Goal: Book appointment/travel/reservation

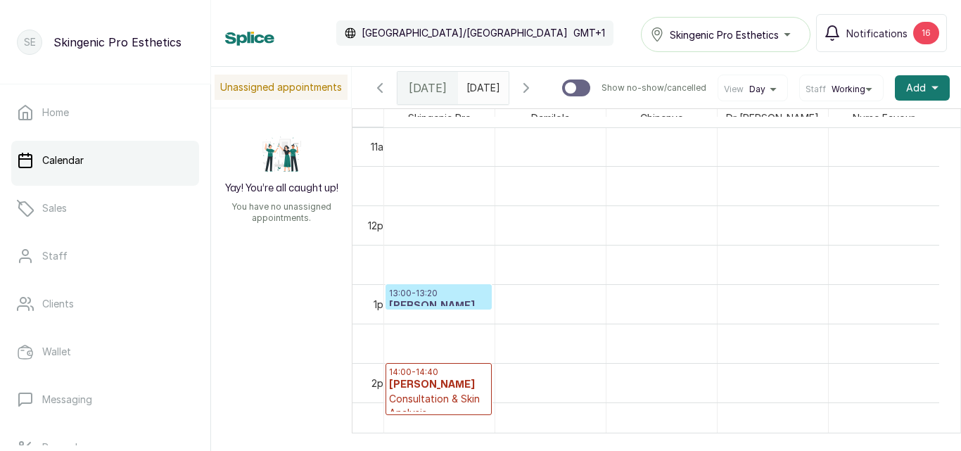
scroll to position [872, 0]
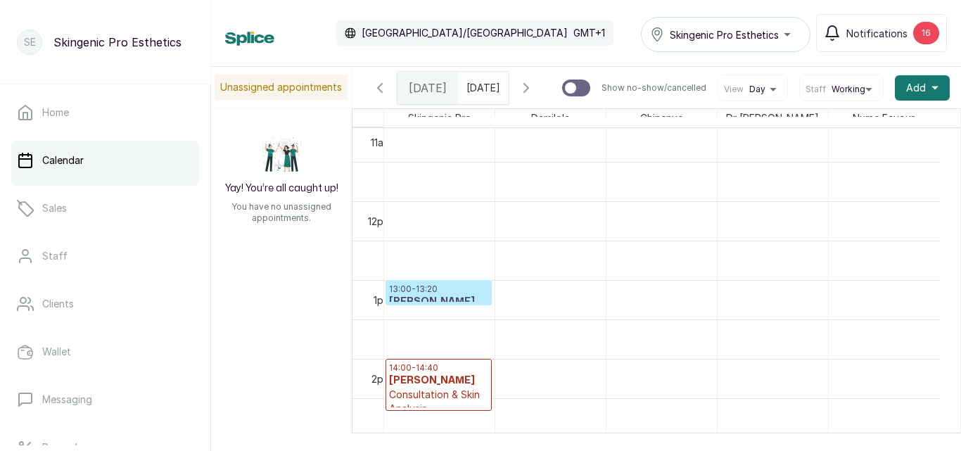
click at [429, 295] on p "13:00 - 13:20" at bounding box center [438, 288] width 99 height 11
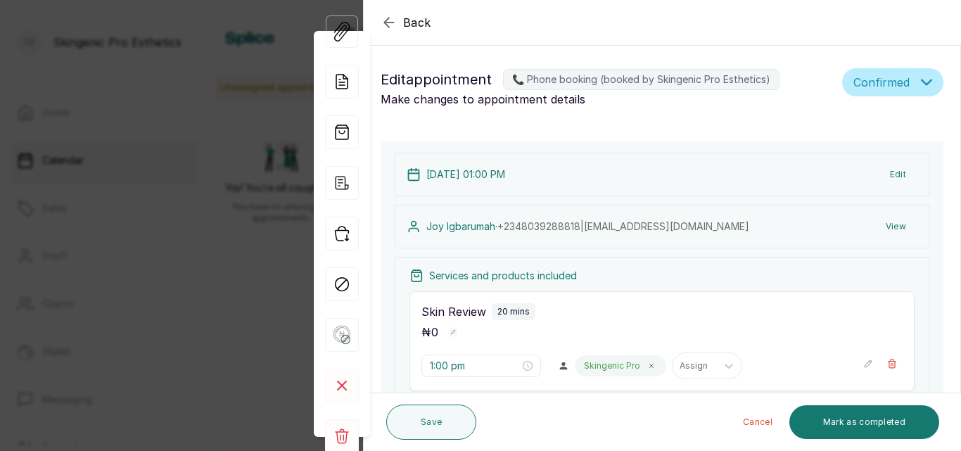
click at [890, 172] on button "Edit" at bounding box center [897, 174] width 39 height 25
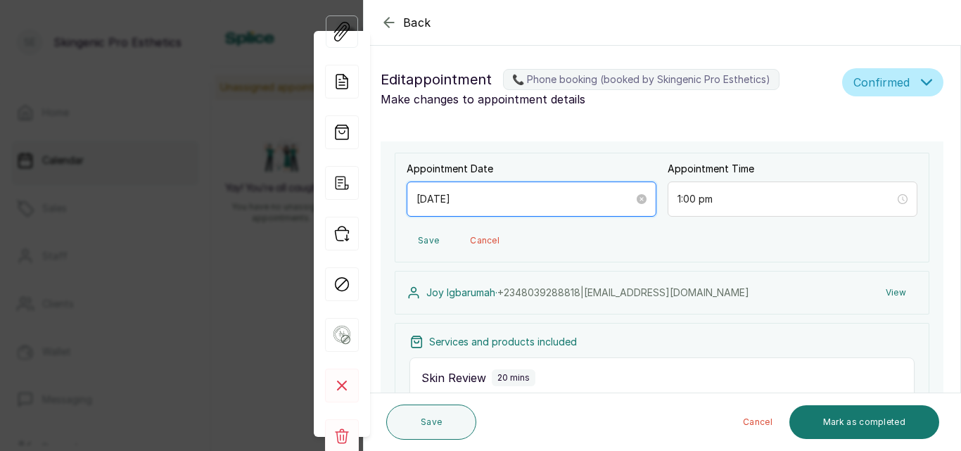
click at [469, 196] on input "[DATE]" at bounding box center [524, 198] width 217 height 15
click at [469, 196] on input "[DATE]" at bounding box center [525, 198] width 219 height 15
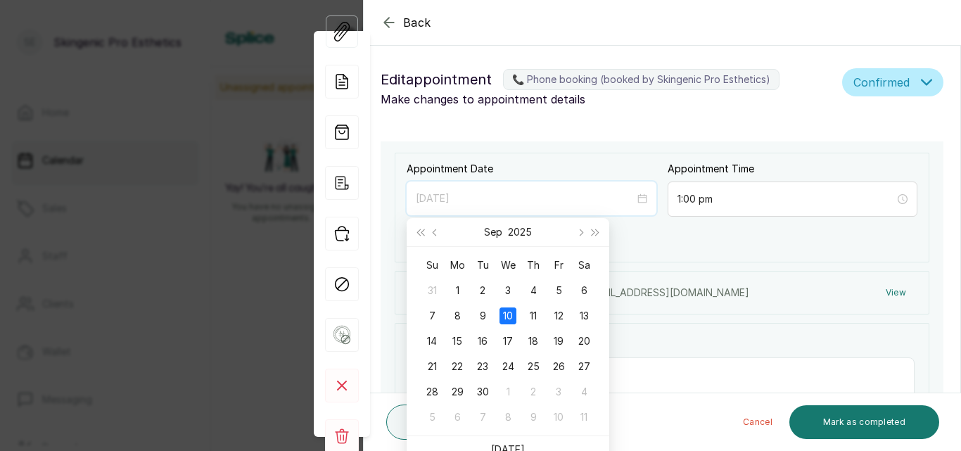
type input "[DATE]"
click at [897, 202] on div "1:00 pm" at bounding box center [792, 198] width 250 height 35
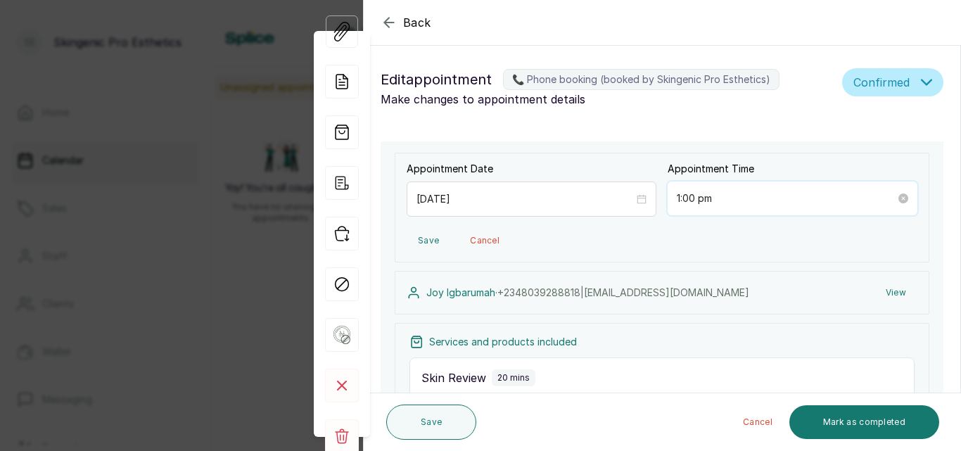
scroll to position [20, 0]
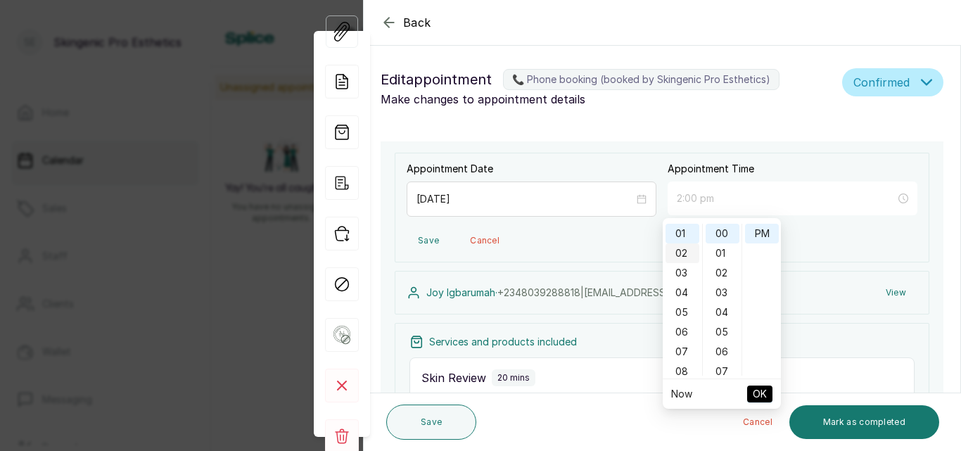
click at [675, 252] on div "02" at bounding box center [682, 253] width 34 height 20
type input "2:00 pm"
click at [762, 393] on span "OK" at bounding box center [759, 393] width 14 height 27
type input "2:00 pm"
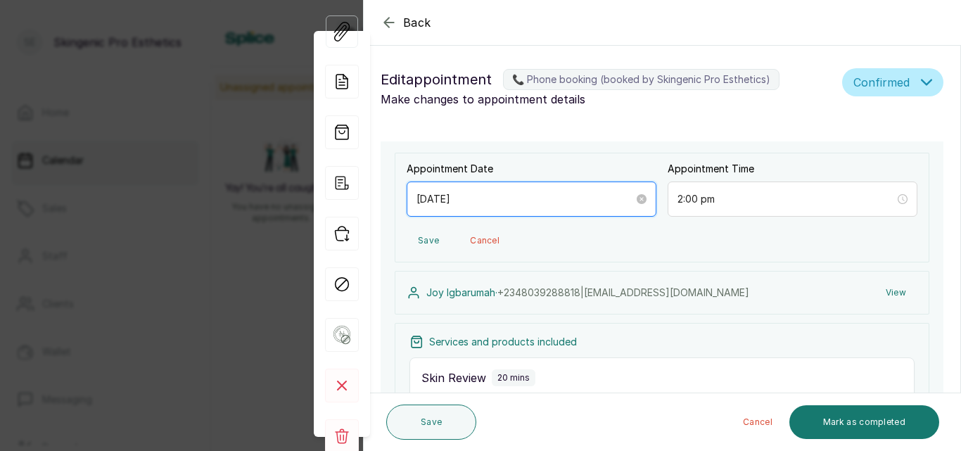
click at [476, 199] on input "[DATE]" at bounding box center [524, 198] width 217 height 15
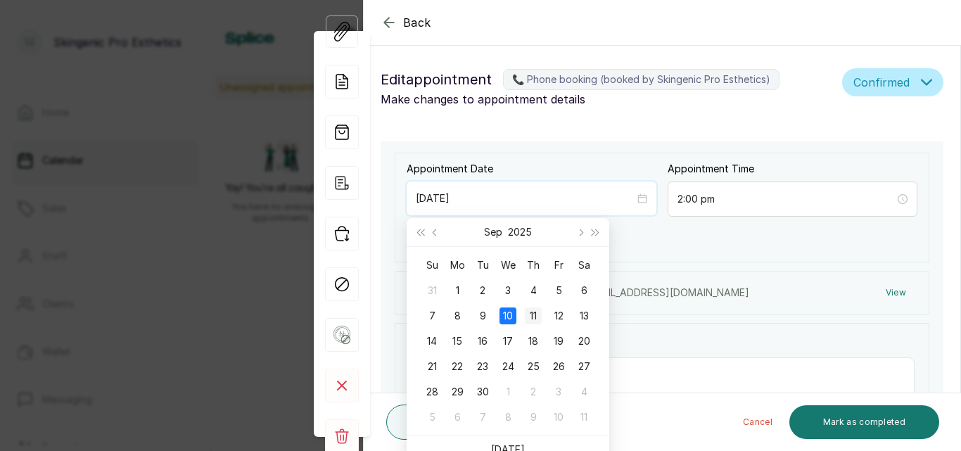
type input "[DATE]"
click at [532, 308] on div "11" at bounding box center [533, 315] width 17 height 17
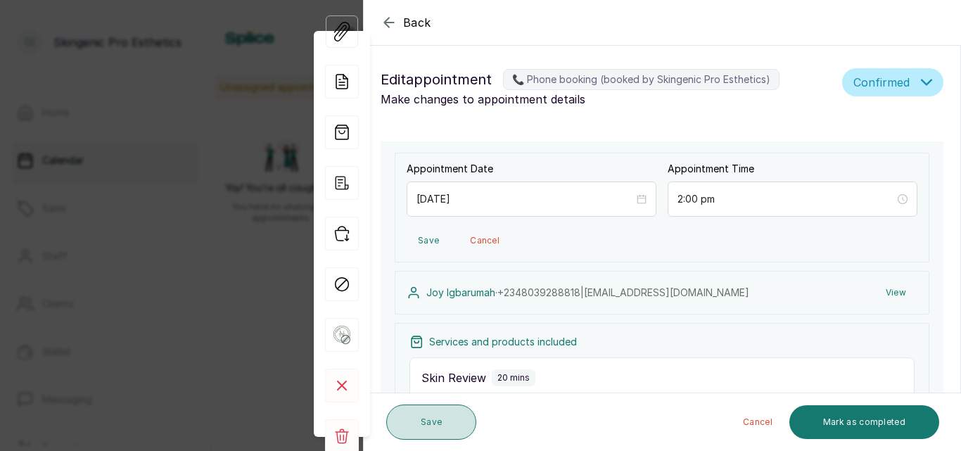
click at [441, 417] on button "Save" at bounding box center [431, 421] width 90 height 35
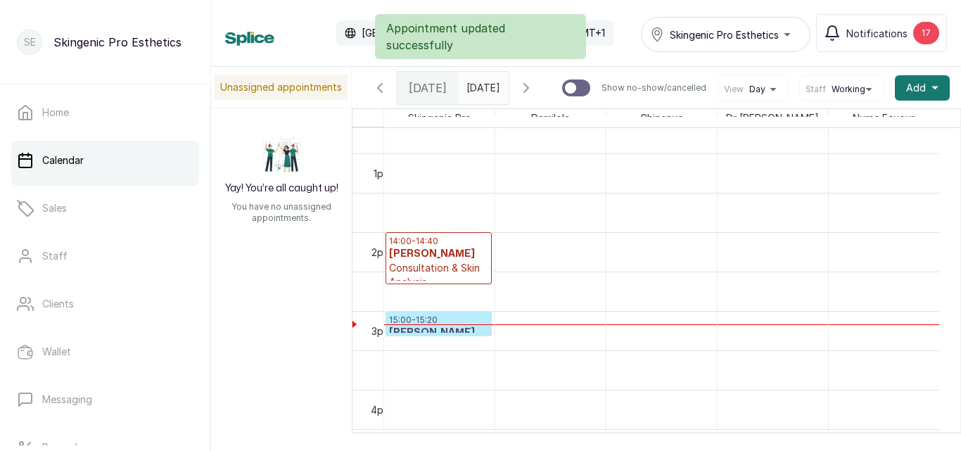
scroll to position [1014, 0]
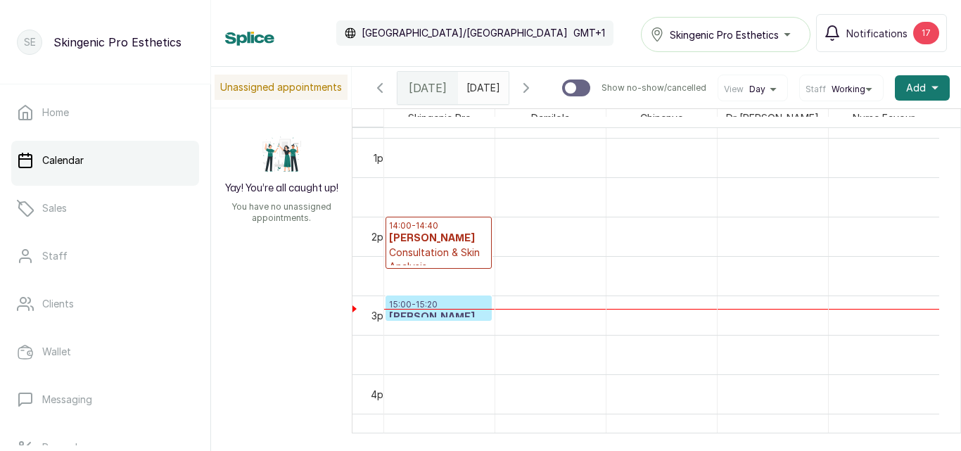
click at [427, 245] on h3 "[PERSON_NAME]" at bounding box center [438, 238] width 99 height 14
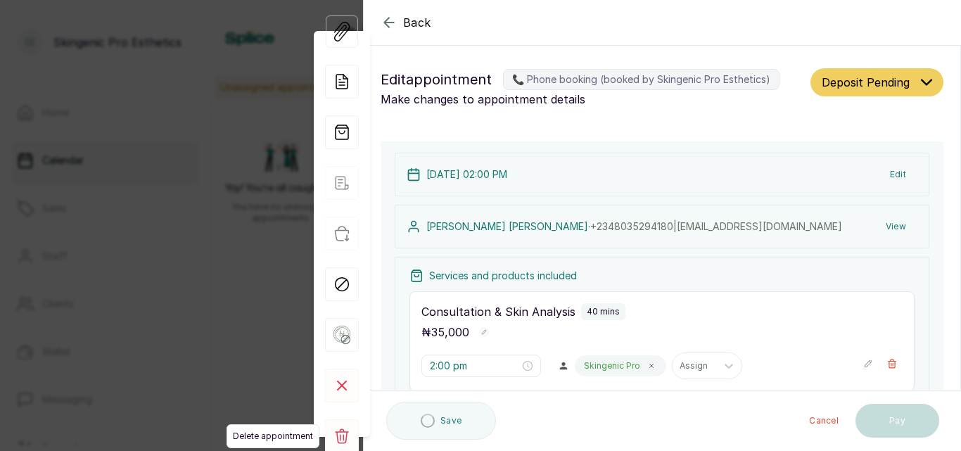
click at [346, 434] on rect at bounding box center [342, 436] width 34 height 34
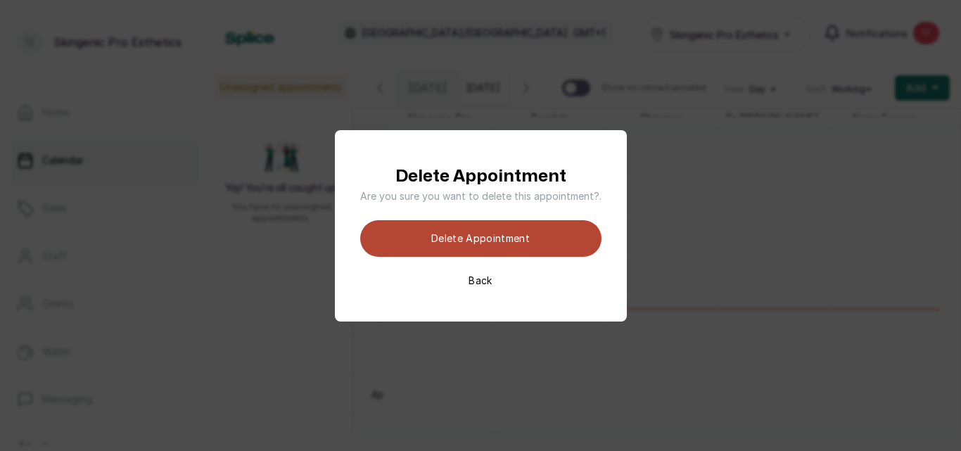
click at [478, 239] on button "Delete appointment" at bounding box center [480, 238] width 241 height 37
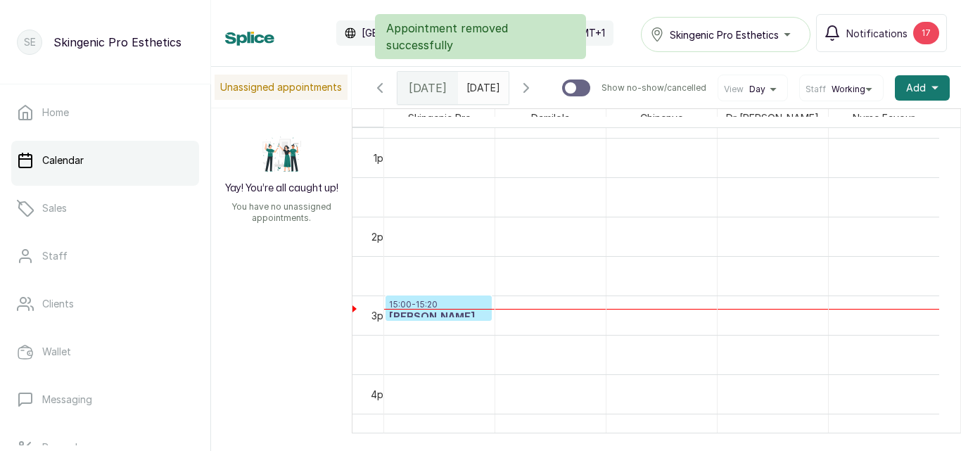
click at [453, 309] on div at bounding box center [439, 309] width 110 height 1
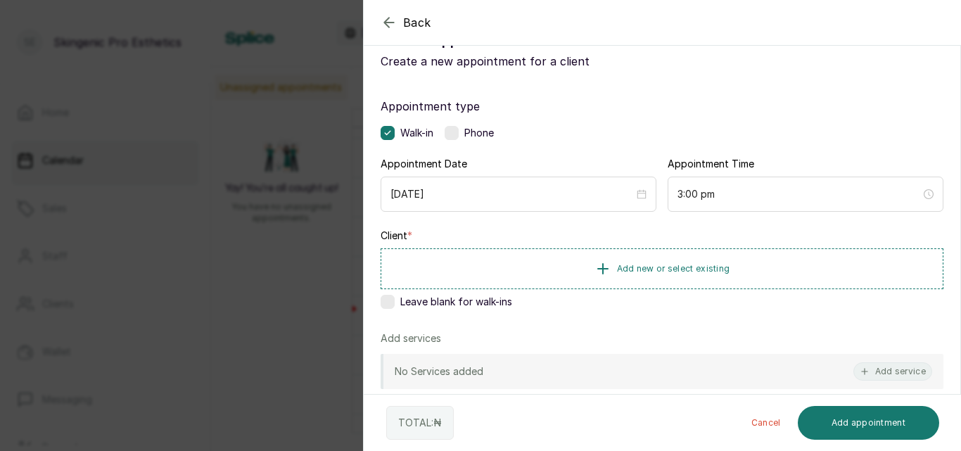
scroll to position [0, 0]
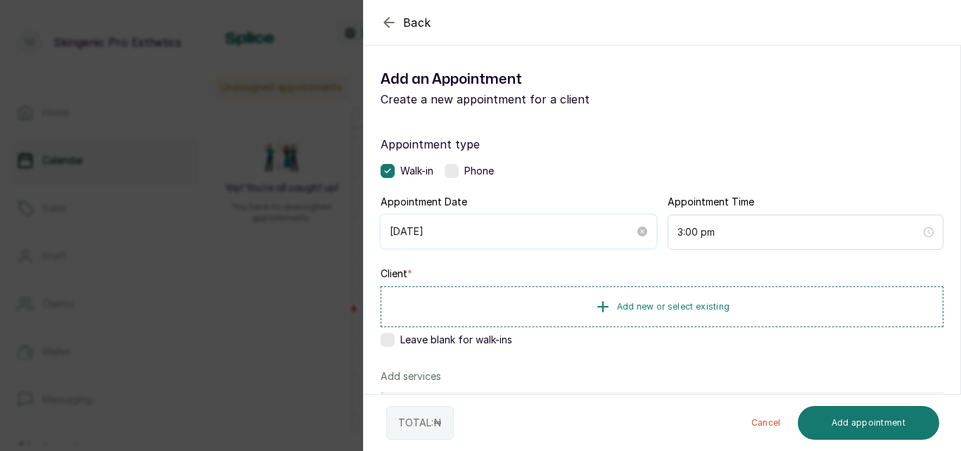
click at [448, 233] on input "[DATE]" at bounding box center [512, 231] width 245 height 15
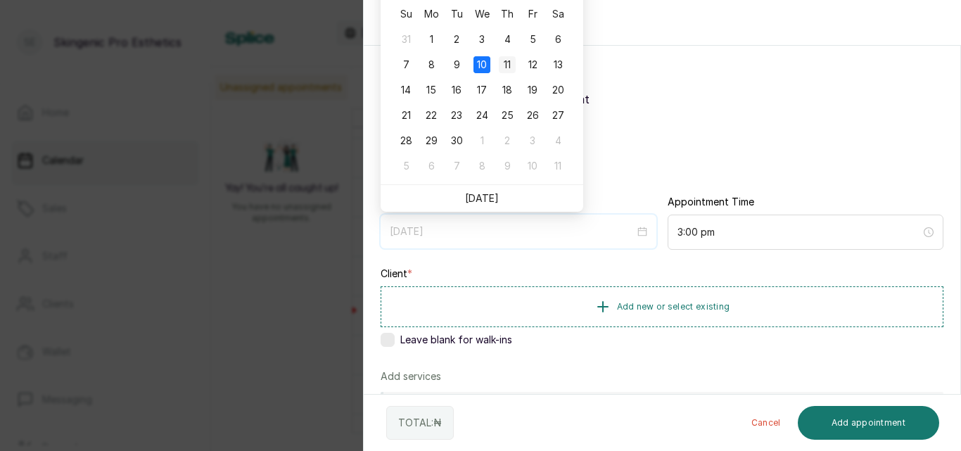
type input "[DATE]"
click at [506, 61] on div "11" at bounding box center [507, 64] width 17 height 17
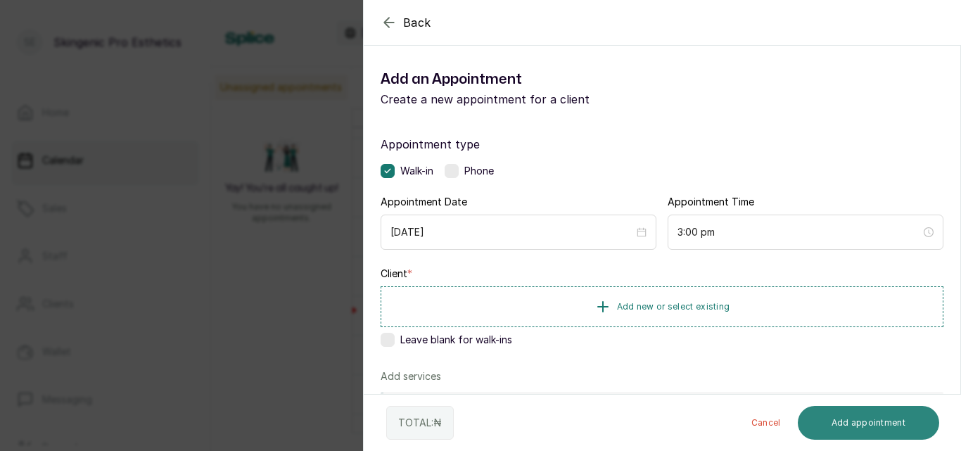
click at [873, 426] on button "Add appointment" at bounding box center [868, 423] width 142 height 34
click at [600, 307] on icon "button" at bounding box center [602, 305] width 17 height 17
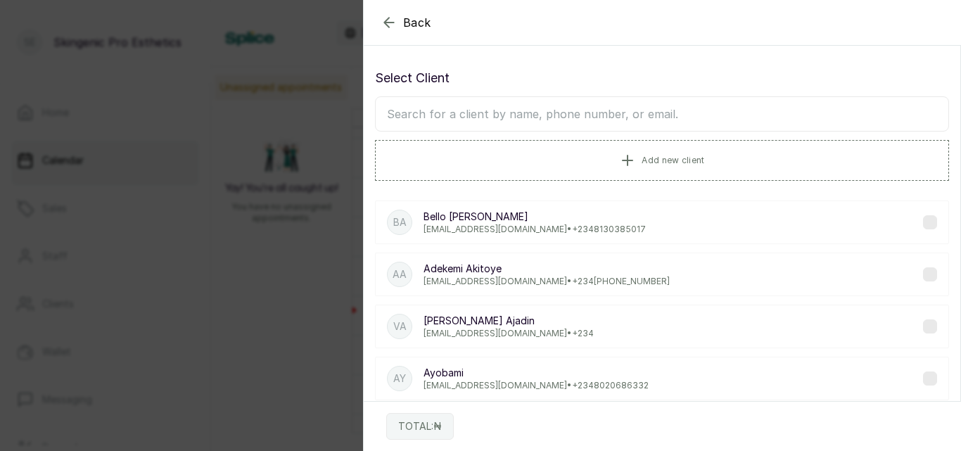
click at [561, 113] on input "text" at bounding box center [662, 113] width 574 height 35
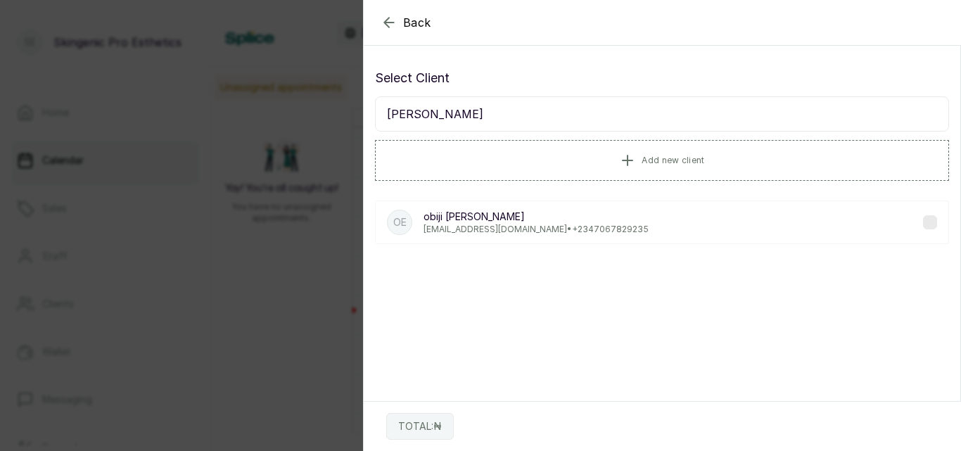
type input "[PERSON_NAME]"
click at [519, 218] on p "[PERSON_NAME]" at bounding box center [535, 217] width 225 height 14
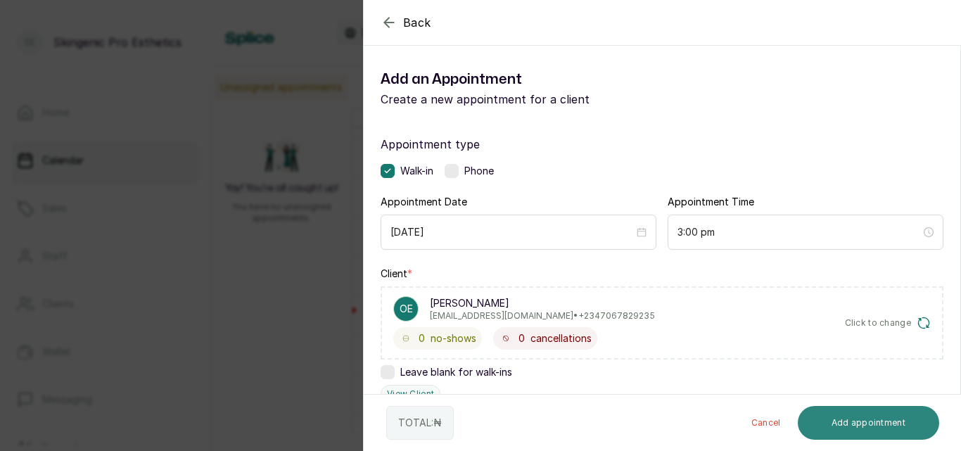
click at [831, 423] on button "Add appointment" at bounding box center [868, 423] width 142 height 34
click at [331, 394] on div "Back Add Appointment Add an Appointment Create a new appointment for a client A…" at bounding box center [480, 225] width 961 height 451
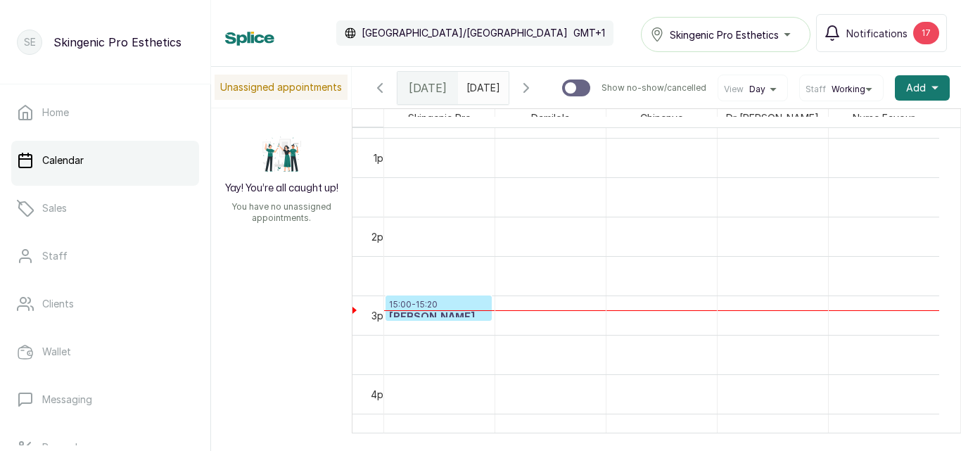
click at [463, 317] on h3 "[PERSON_NAME]" at bounding box center [438, 317] width 99 height 14
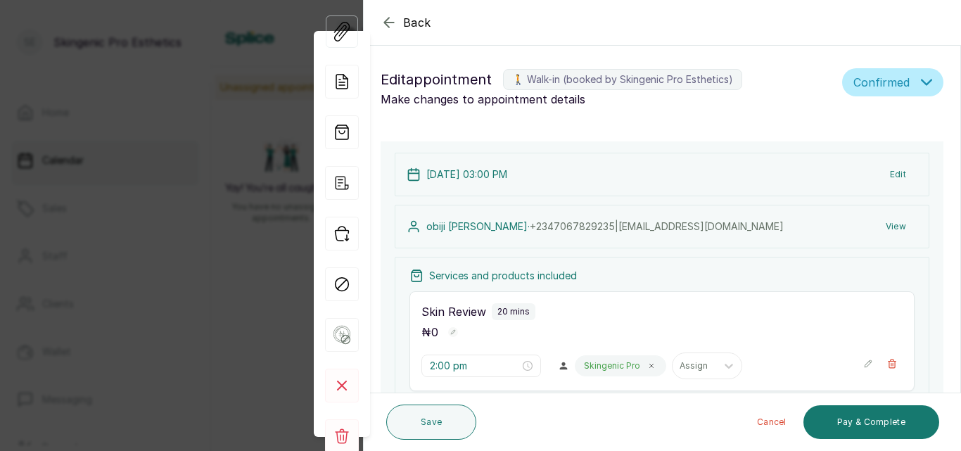
type input "3:00 pm"
click at [887, 174] on button "Edit" at bounding box center [897, 174] width 39 height 25
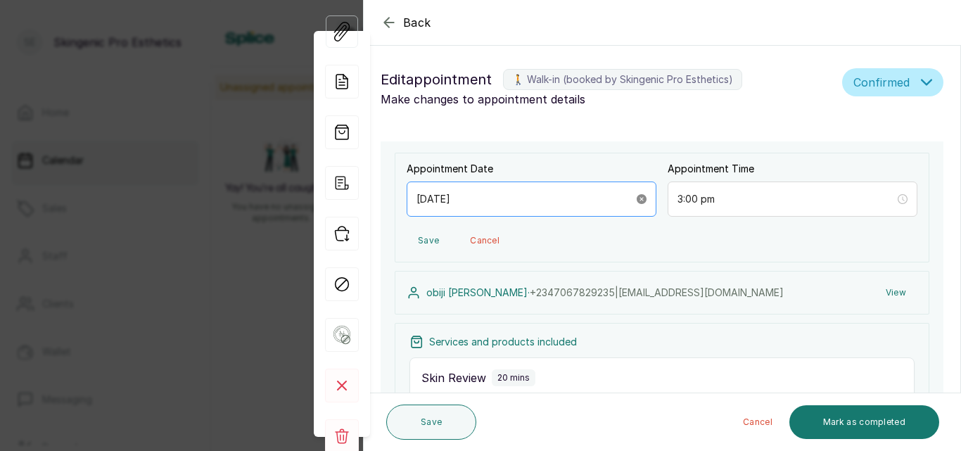
click at [640, 200] on icon "close-circle" at bounding box center [641, 199] width 10 height 10
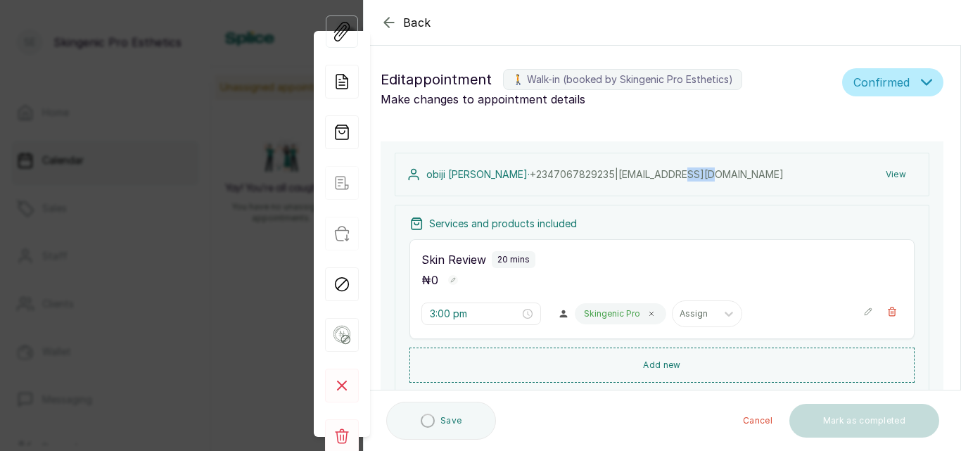
click at [640, 200] on div "[PERSON_NAME] · [PHONE_NUMBER] | [EMAIL_ADDRESS][DOMAIN_NAME] View Services and…" at bounding box center [661, 334] width 563 height 387
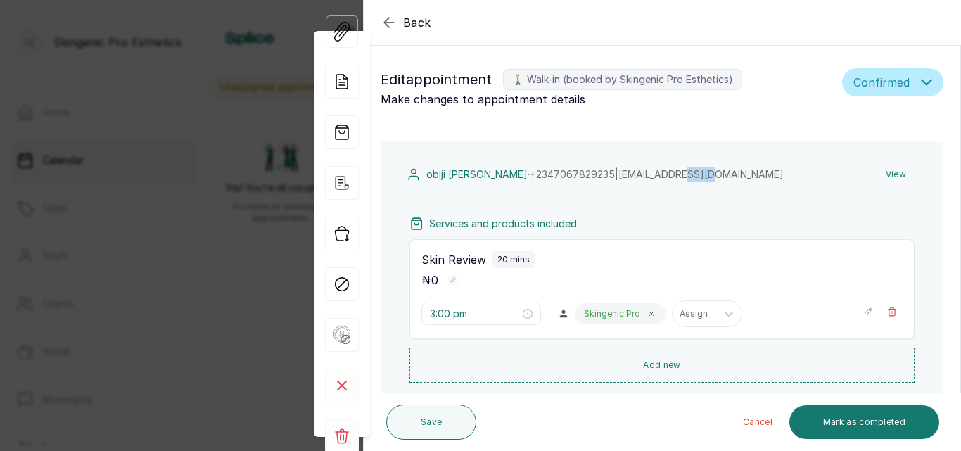
click at [390, 16] on icon "button" at bounding box center [388, 22] width 17 height 17
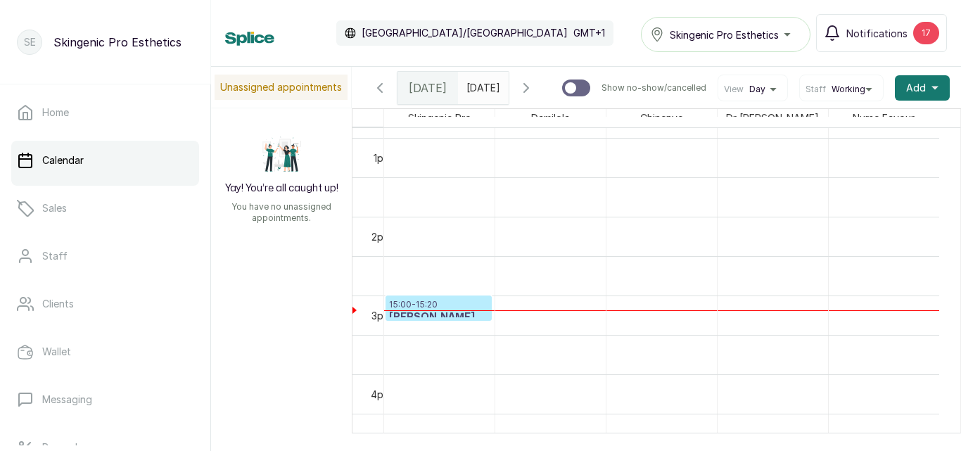
click at [399, 308] on p "15:00 - 15:20" at bounding box center [438, 304] width 99 height 11
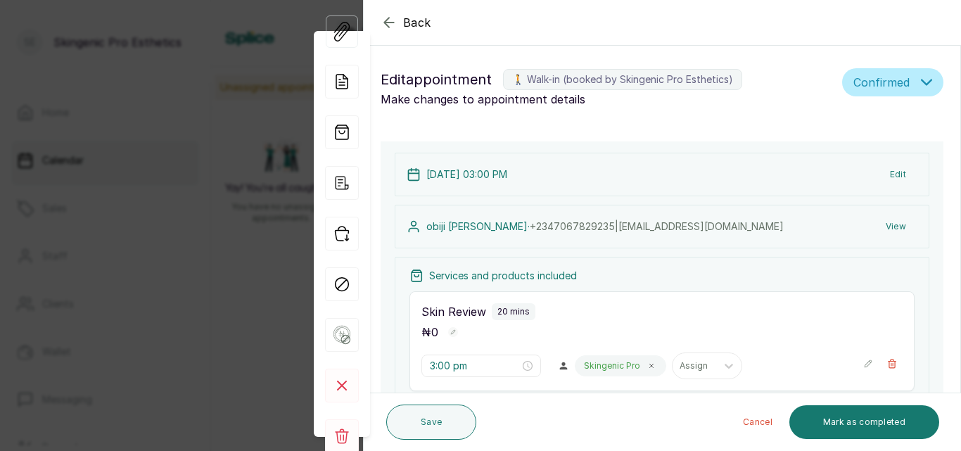
click at [887, 173] on button "Edit" at bounding box center [897, 174] width 39 height 25
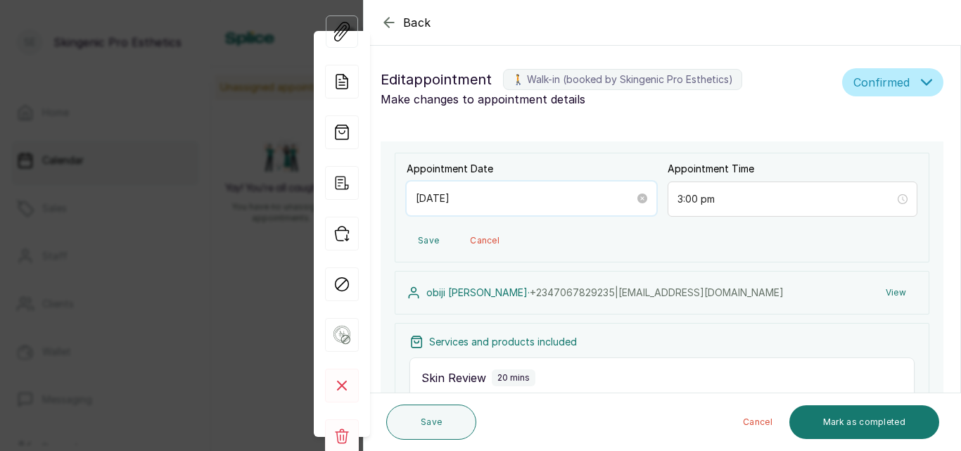
click at [500, 199] on input "[DATE]" at bounding box center [525, 198] width 219 height 15
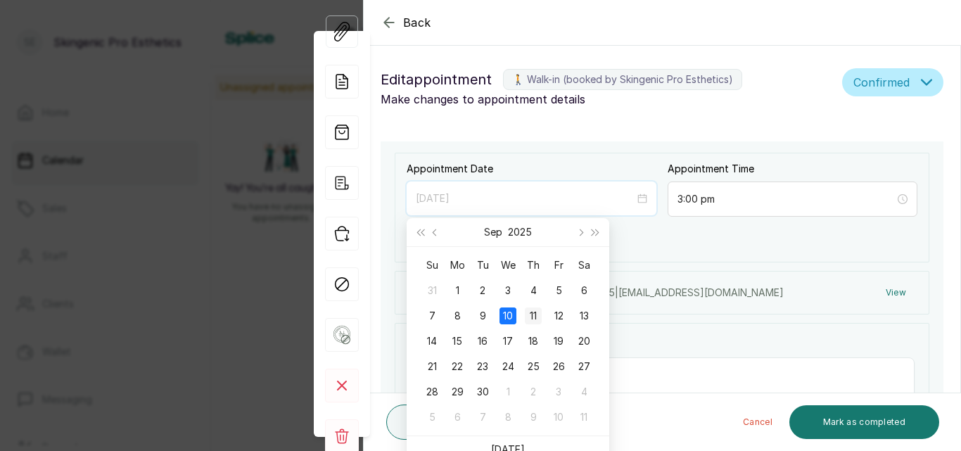
type input "[DATE]"
click at [531, 311] on div "11" at bounding box center [533, 315] width 17 height 17
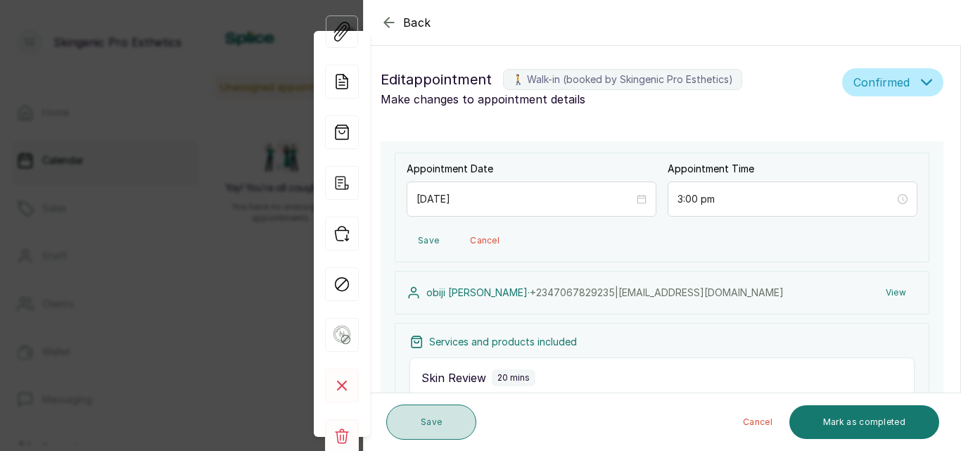
click at [429, 418] on button "Save" at bounding box center [431, 421] width 90 height 35
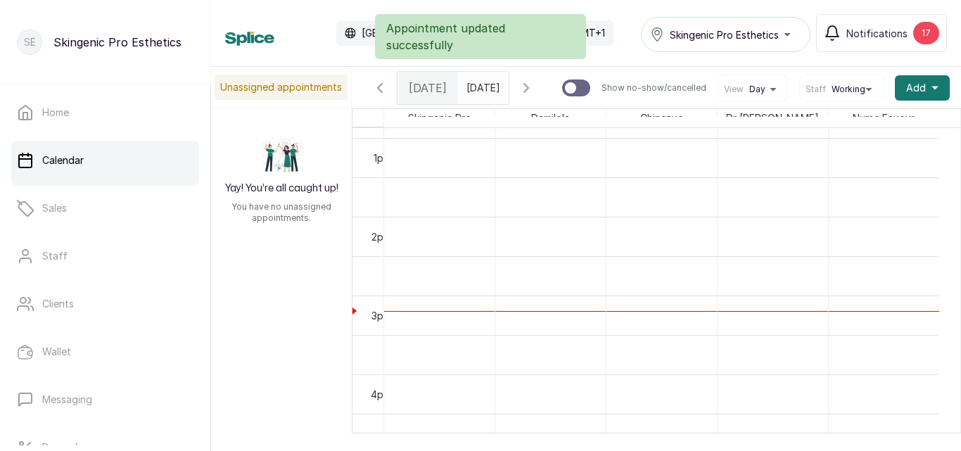
click at [534, 89] on icon "button" at bounding box center [526, 87] width 17 height 17
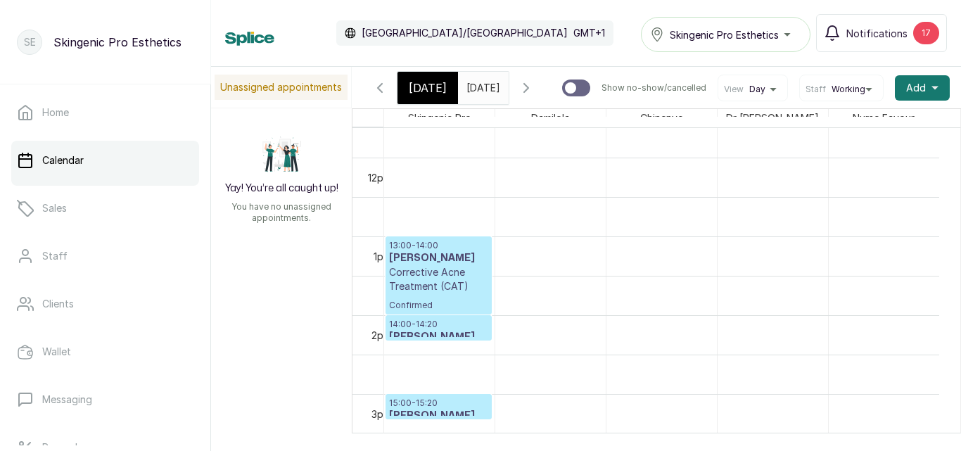
scroll to position [920, 0]
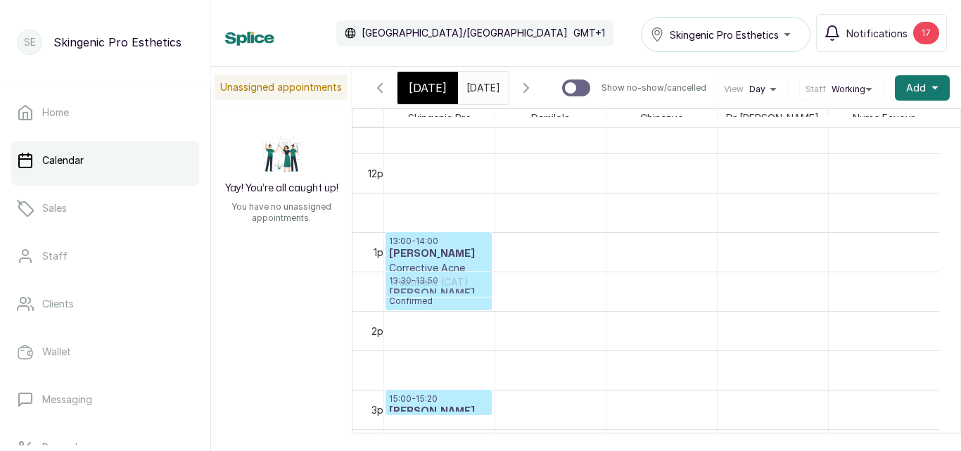
drag, startPoint x: 420, startPoint y: 333, endPoint x: 423, endPoint y: 269, distance: 64.1
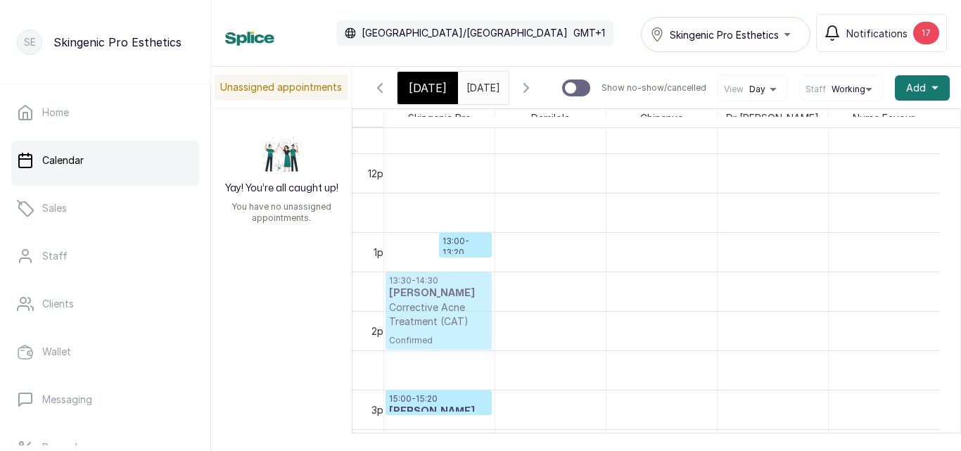
drag, startPoint x: 411, startPoint y: 283, endPoint x: 413, endPoint y: 323, distance: 40.2
click at [413, 323] on div "13:00 - 14:00 [PERSON_NAME] Acne Treatment (CAT) Confirmed 13:00 - 13:20 [PERSO…" at bounding box center [439, 153] width 110 height 1890
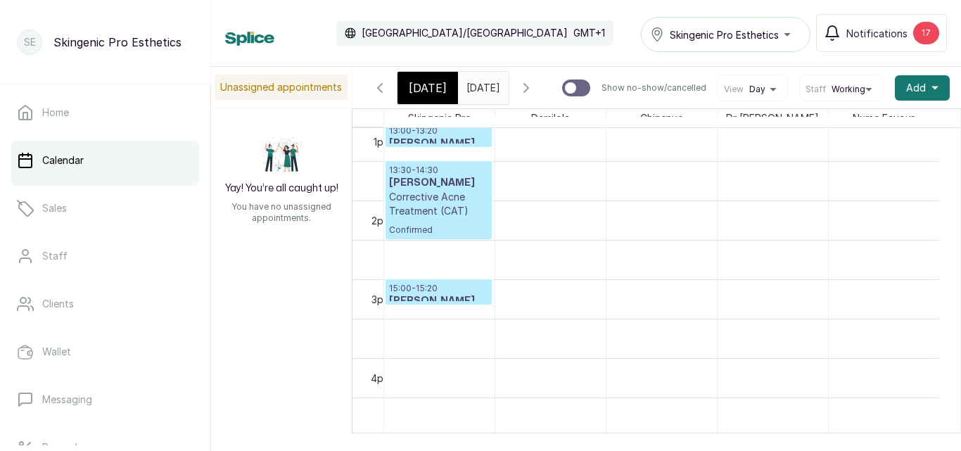
scroll to position [0, 0]
